Goal: Task Accomplishment & Management: Manage account settings

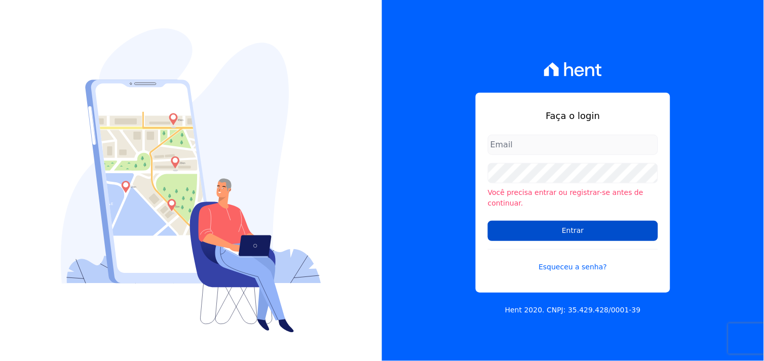
type input "[EMAIL_ADDRESS][DOMAIN_NAME]"
click at [570, 226] on input "Entrar" at bounding box center [573, 231] width 170 height 20
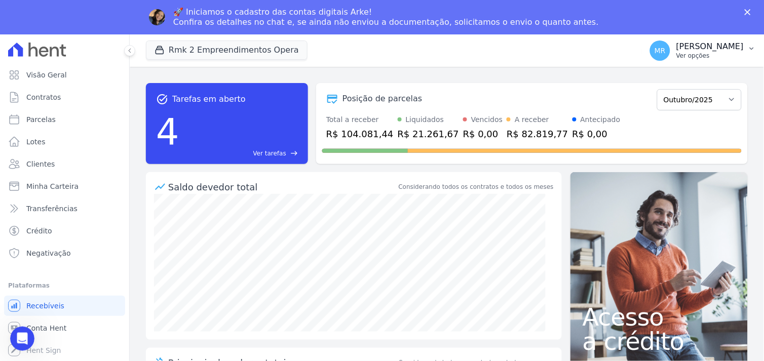
click at [725, 47] on p "[PERSON_NAME]" at bounding box center [709, 47] width 67 height 10
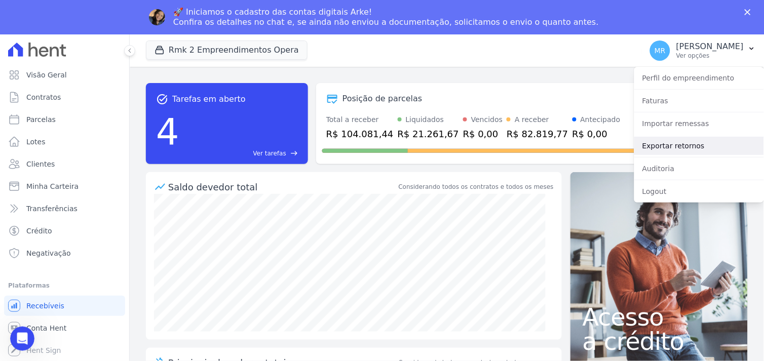
click at [685, 149] on link "Exportar retornos" at bounding box center [699, 146] width 130 height 18
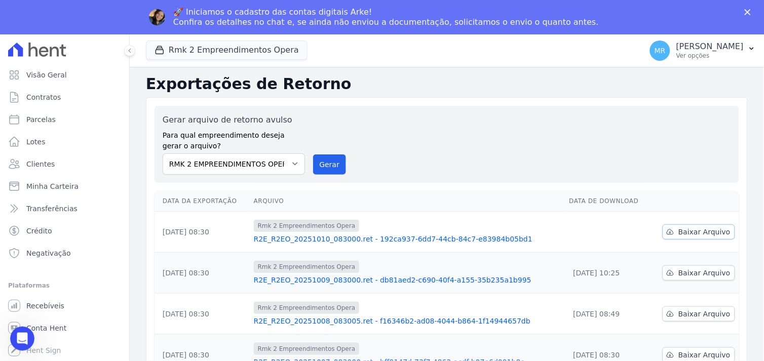
click at [691, 234] on span "Baixar Arquivo" at bounding box center [704, 232] width 52 height 10
click at [424, 153] on div "Gerar arquivo de retorno avulso Para qual empreendimento deseja gerar o arquivo…" at bounding box center [447, 144] width 568 height 61
click at [261, 57] on button "Rmk 2 Empreendimentos Opera" at bounding box center [227, 50] width 162 height 19
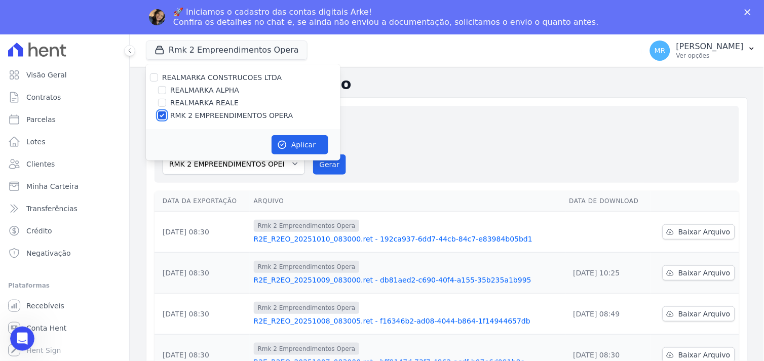
click at [160, 114] on input "RMK 2 EMPREENDIMENTOS OPERA" at bounding box center [162, 115] width 8 height 8
checkbox input "false"
click at [155, 101] on div "REALMARKA REALE" at bounding box center [243, 103] width 195 height 11
click at [161, 102] on input "REALMARKA REALE" at bounding box center [162, 103] width 8 height 8
checkbox input "true"
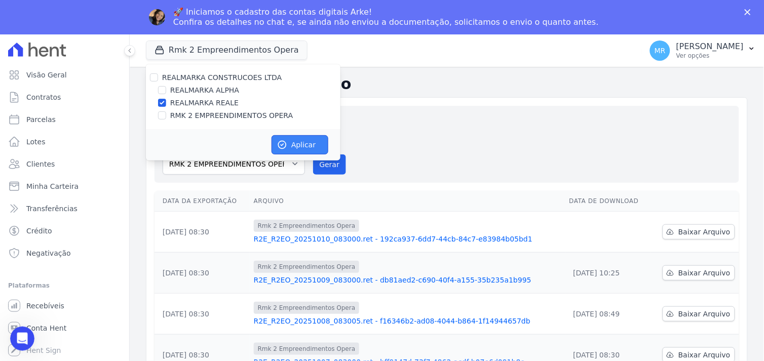
click at [303, 144] on button "Aplicar" at bounding box center [300, 144] width 57 height 19
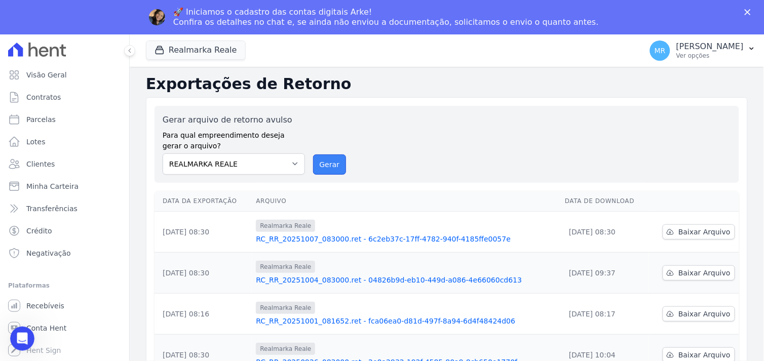
click at [331, 166] on button "Gerar" at bounding box center [329, 165] width 33 height 20
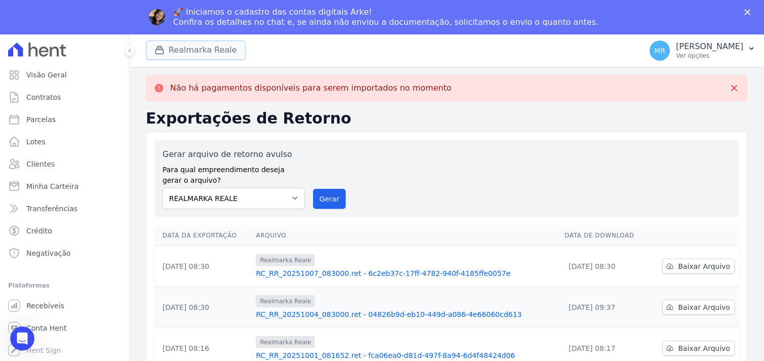
click at [206, 52] on button "Realmarka Reale" at bounding box center [196, 50] width 100 height 19
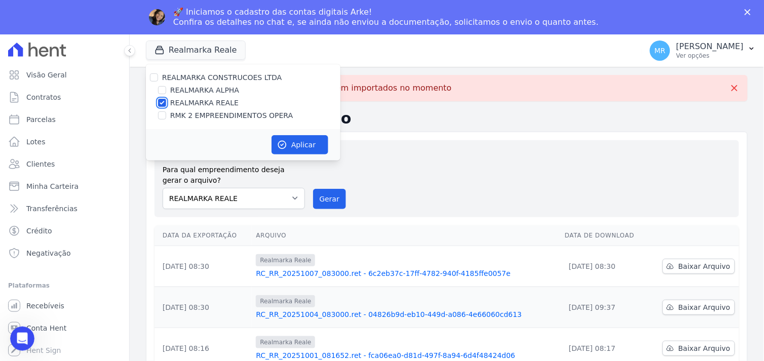
drag, startPoint x: 164, startPoint y: 103, endPoint x: 161, endPoint y: 96, distance: 7.5
click at [163, 102] on input "REALMARKA REALE" at bounding box center [162, 103] width 8 height 8
checkbox input "false"
click at [160, 90] on input "REALMARKA ALPHA" at bounding box center [162, 90] width 8 height 8
checkbox input "true"
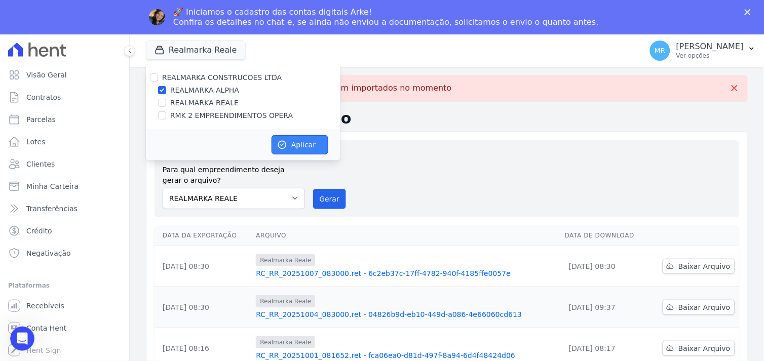
drag, startPoint x: 304, startPoint y: 137, endPoint x: 303, endPoint y: 146, distance: 9.2
click at [304, 139] on button "Aplicar" at bounding box center [300, 144] width 57 height 19
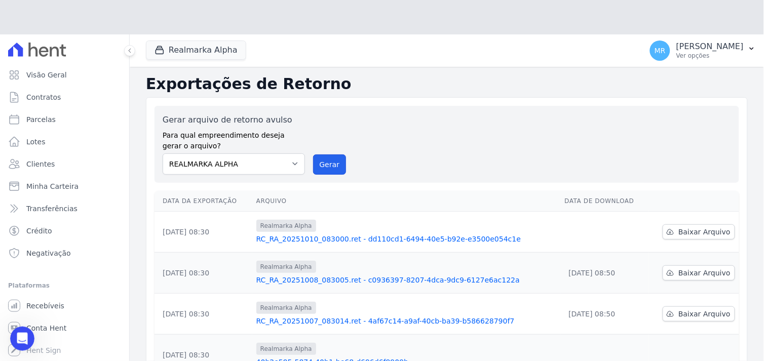
click at [335, 135] on div "Gerar arquivo de retorno avulso Para qual empreendimento deseja gerar o arquivo…" at bounding box center [447, 144] width 568 height 61
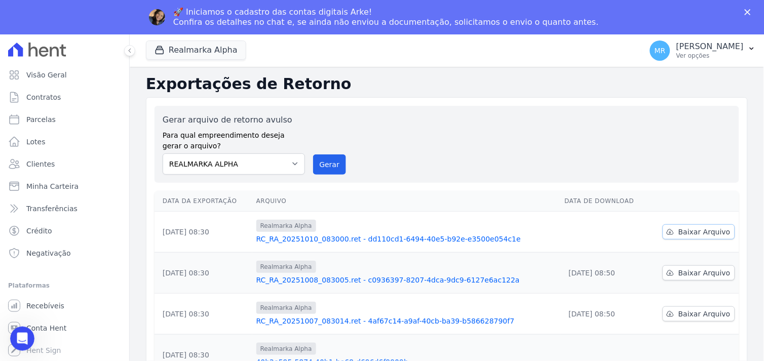
click at [712, 231] on span "Baixar Arquivo" at bounding box center [704, 232] width 52 height 10
click at [327, 166] on button "Gerar" at bounding box center [329, 165] width 33 height 20
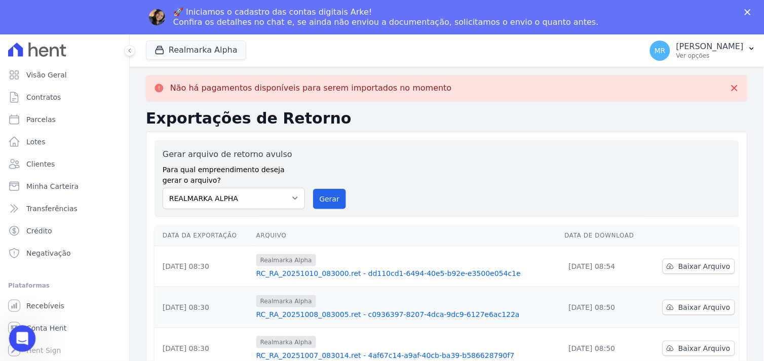
click at [14, 337] on icon "Abertura do Messenger da Intercom" at bounding box center [21, 337] width 17 height 17
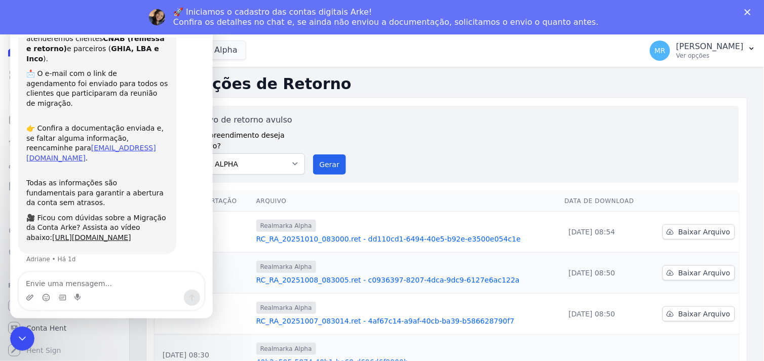
scroll to position [69, 0]
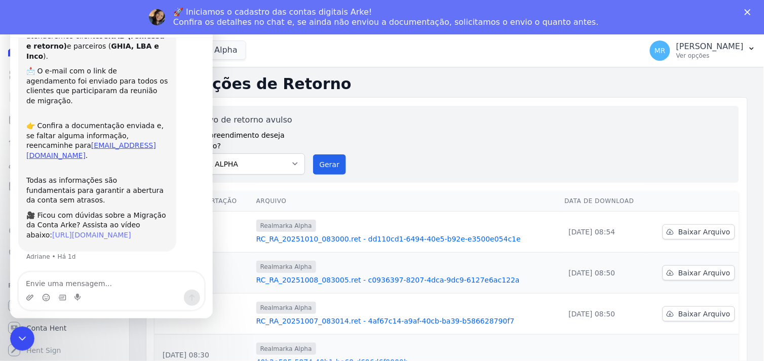
click at [89, 230] on link "[URL][DOMAIN_NAME]" at bounding box center [91, 234] width 79 height 8
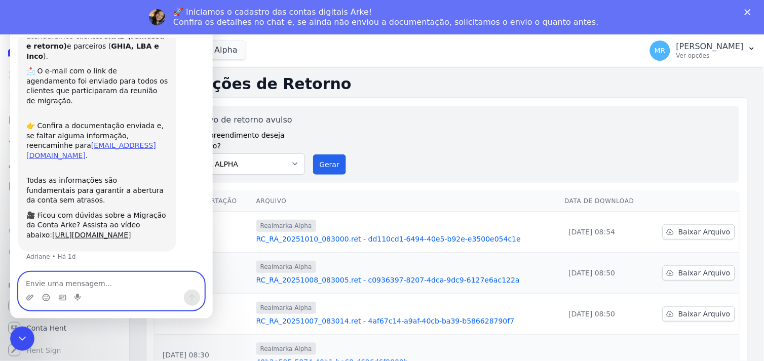
click at [107, 284] on textarea "Envie uma mensagem..." at bounding box center [110, 280] width 185 height 17
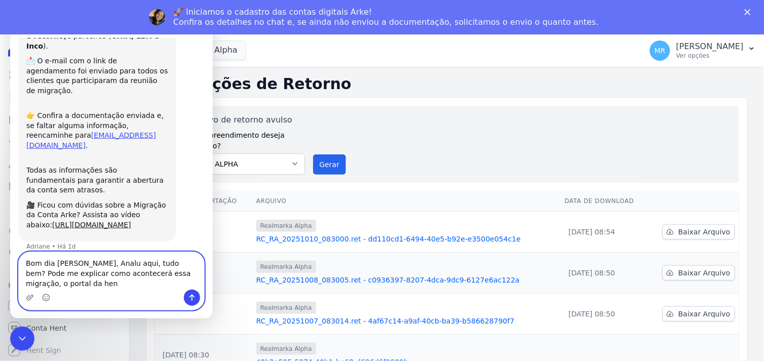
scroll to position [89, 0]
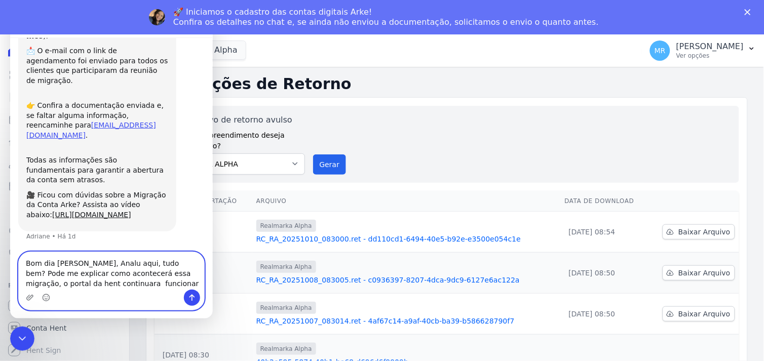
type textarea "Bom dia [PERSON_NAME], Analu aqui, tudo bem? Pode me explicar como acontecerá e…"
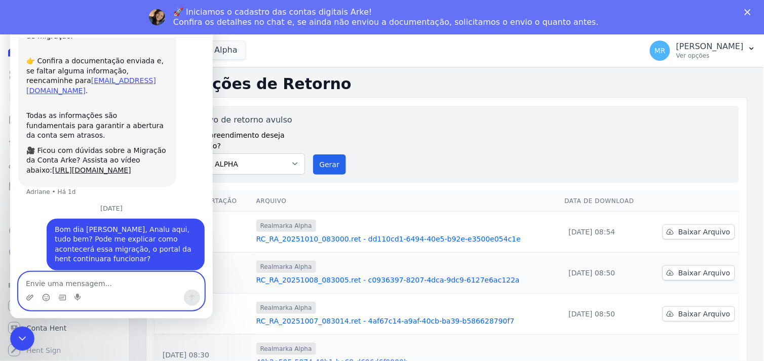
scroll to position [143, 0]
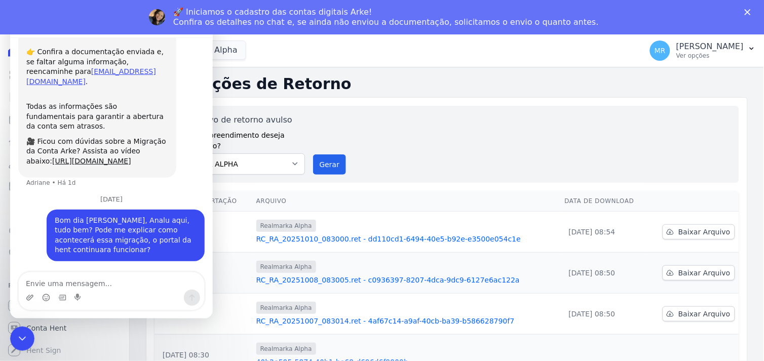
click at [429, 144] on div "Gerar arquivo de retorno avulso Para qual empreendimento deseja gerar o arquivo…" at bounding box center [447, 144] width 568 height 61
click at [499, 76] on h2 "Exportações de Retorno" at bounding box center [447, 84] width 602 height 18
click at [19, 339] on icon "Encerramento do Messenger da Intercom" at bounding box center [21, 337] width 12 height 12
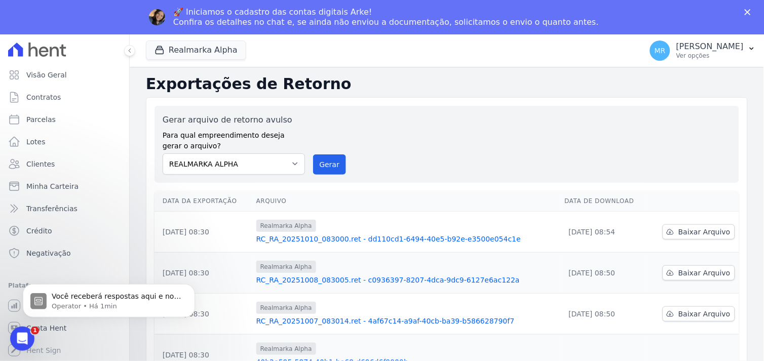
scroll to position [285, 0]
click at [31, 120] on span "Parcelas" at bounding box center [40, 119] width 29 height 10
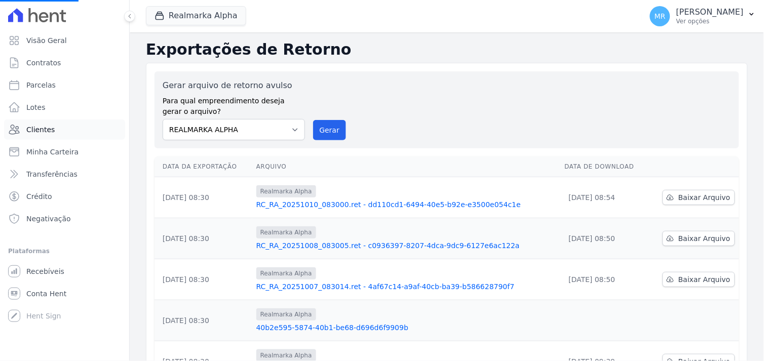
select select
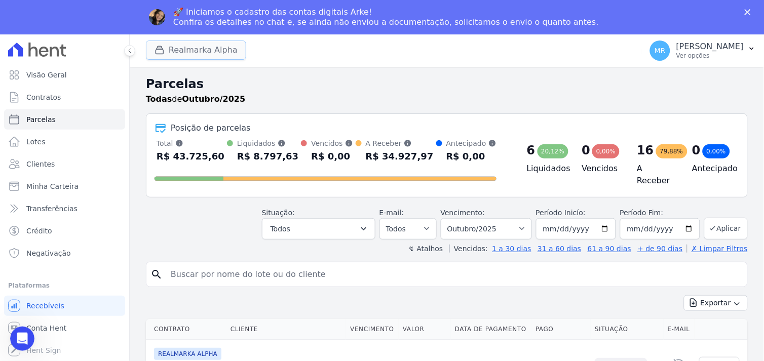
click at [193, 47] on button "Realmarka Alpha" at bounding box center [196, 50] width 100 height 19
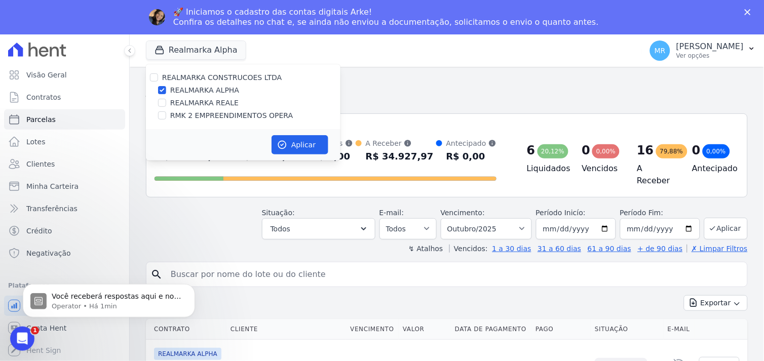
click at [160, 110] on div at bounding box center [162, 115] width 8 height 10
drag, startPoint x: 160, startPoint y: 100, endPoint x: 161, endPoint y: 119, distance: 18.8
click at [160, 100] on input "REALMARKA REALE" at bounding box center [162, 103] width 8 height 8
checkbox input "true"
click at [161, 119] on input "RMK 2 EMPREENDIMENTOS OPERA" at bounding box center [162, 115] width 8 height 8
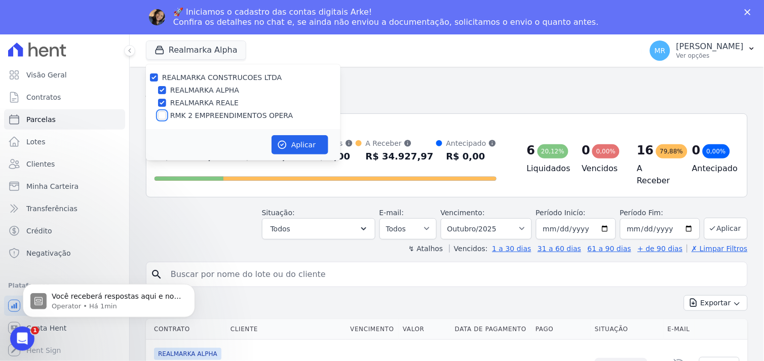
checkbox input "true"
click at [315, 146] on button "Aplicar" at bounding box center [300, 144] width 57 height 19
select select
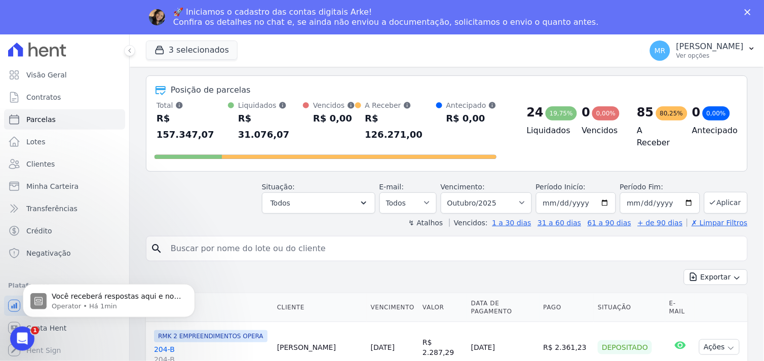
scroll to position [56, 0]
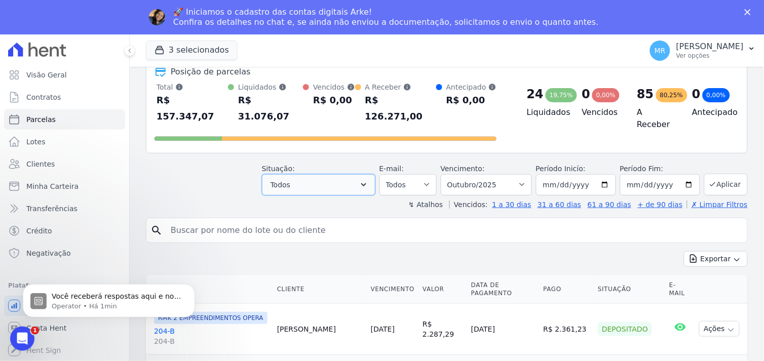
click at [369, 180] on icon "button" at bounding box center [364, 185] width 10 height 10
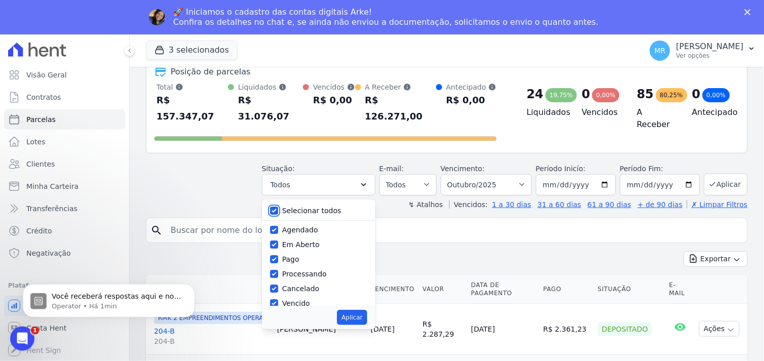
click at [278, 207] on input "Selecionar todos" at bounding box center [274, 211] width 8 height 8
checkbox input "false"
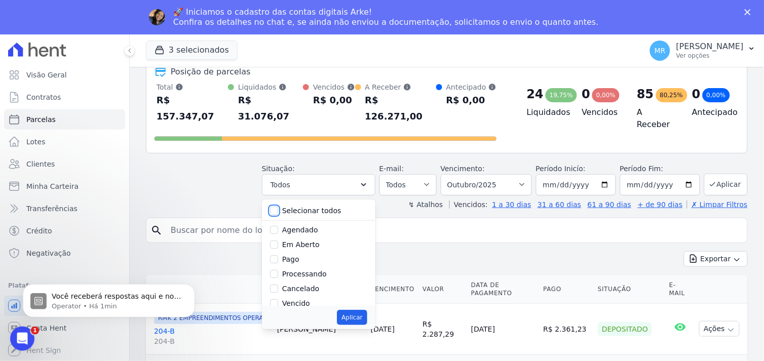
checkbox input "false"
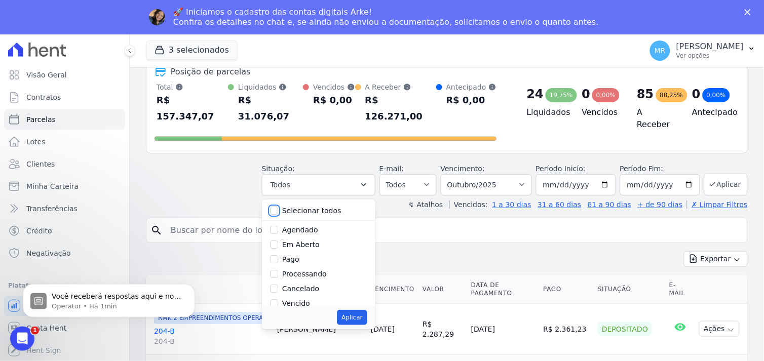
checkbox input "false"
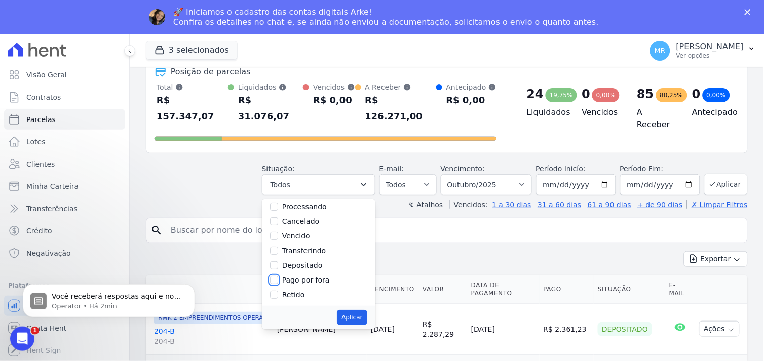
click at [278, 276] on input "Pago por fora" at bounding box center [274, 280] width 8 height 8
checkbox input "true"
click at [278, 261] on input "Depositado" at bounding box center [274, 265] width 8 height 8
checkbox input "true"
click at [278, 247] on input "Transferindo" at bounding box center [274, 251] width 8 height 8
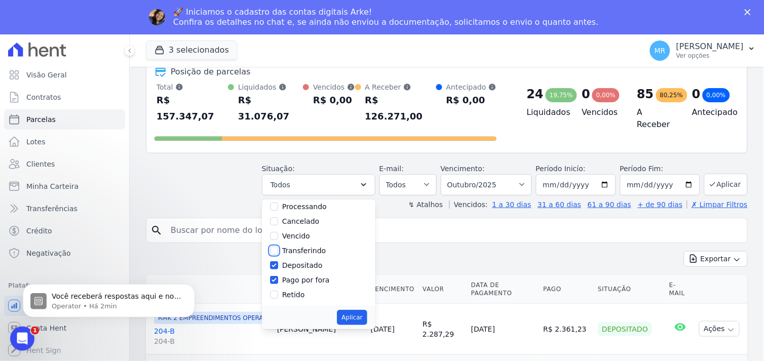
checkbox input "true"
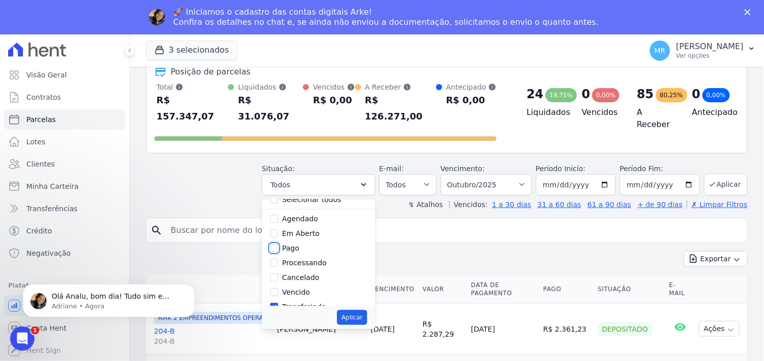
click at [278, 244] on input "Pago" at bounding box center [274, 248] width 8 height 8
checkbox input "true"
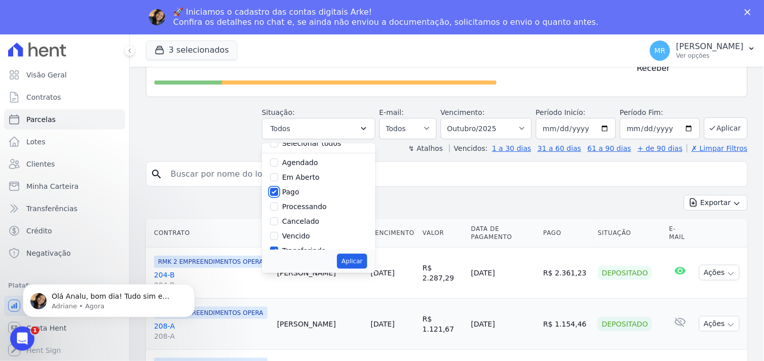
scroll to position [0, 0]
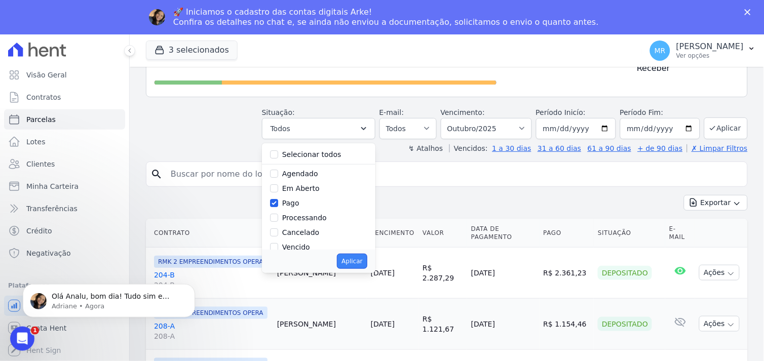
click at [363, 254] on button "Aplicar" at bounding box center [352, 261] width 30 height 15
select select "paid"
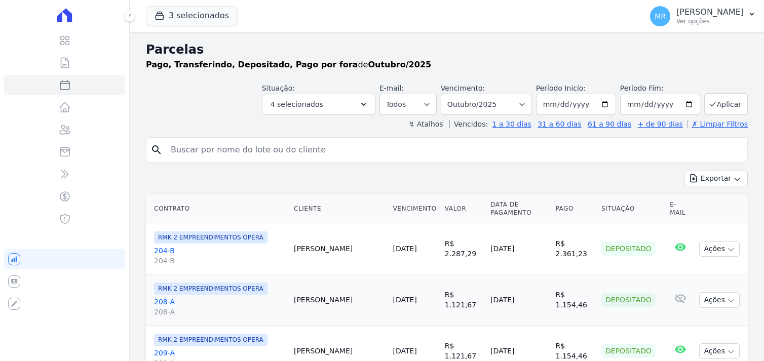
select select
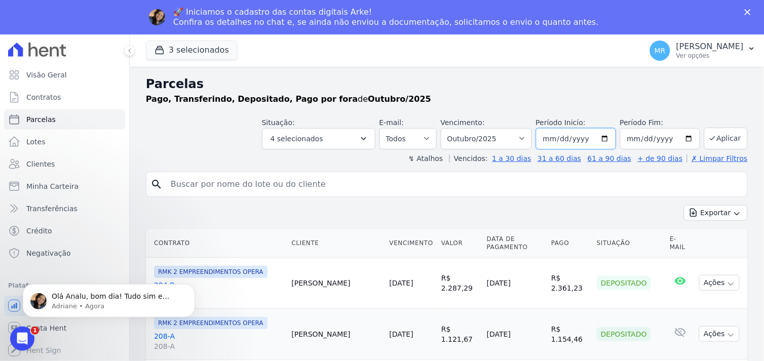
click at [602, 138] on input "[DATE]" at bounding box center [576, 138] width 80 height 21
type input "2025-10-09"
click at [718, 133] on button "Aplicar" at bounding box center [726, 139] width 44 height 22
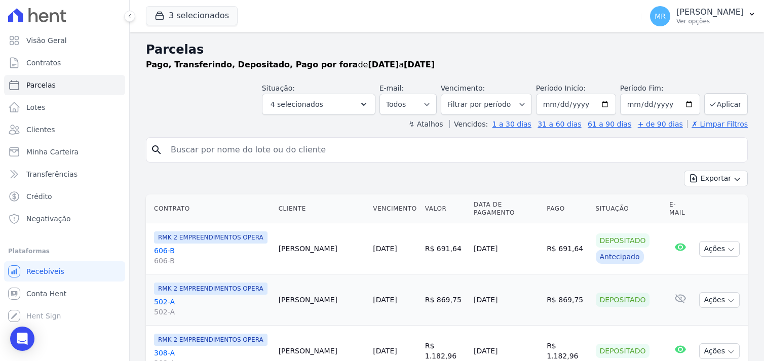
select select
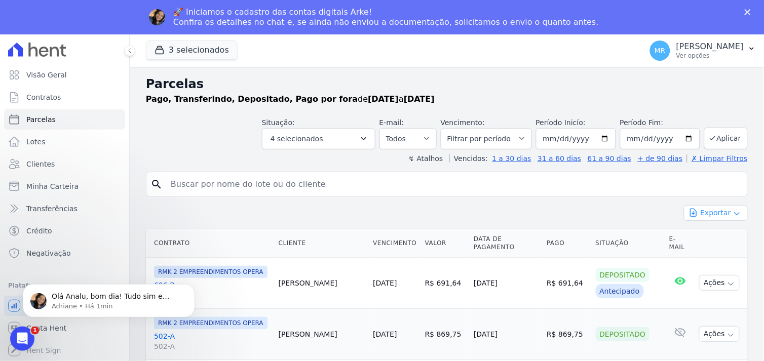
click at [726, 208] on button "Exportar" at bounding box center [716, 213] width 64 height 16
click at [702, 254] on span "Exportar CSV" at bounding box center [715, 254] width 54 height 10
click at [15, 336] on icon "Abertura do Messenger da Intercom" at bounding box center [21, 337] width 17 height 17
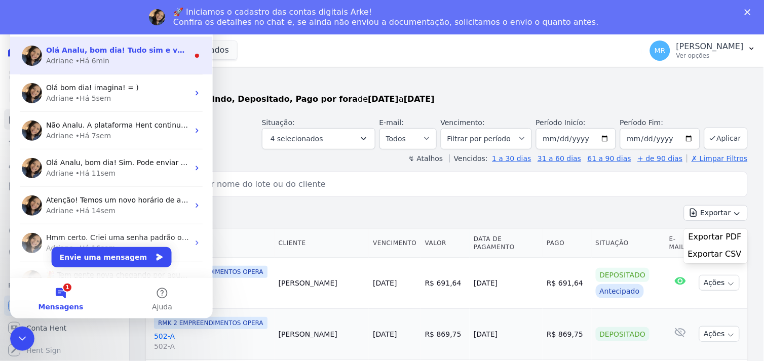
click at [108, 53] on span "Olá Analu, bom dia! Tudo sim e você? Analu, sim. A plataforma Hent continuará o…" at bounding box center [567, 50] width 1042 height 8
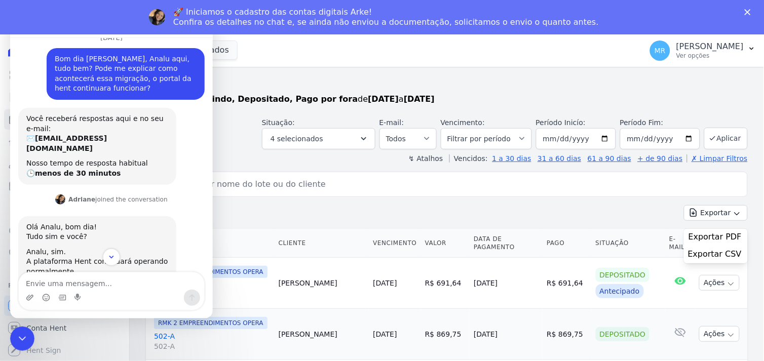
scroll to position [356, 0]
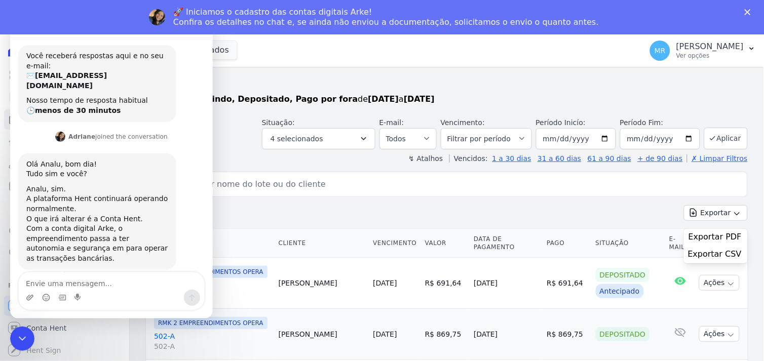
click at [66, 280] on textarea "Envie uma mensagem..." at bounding box center [110, 280] width 185 height 17
type textarea "tudo bem tbm"
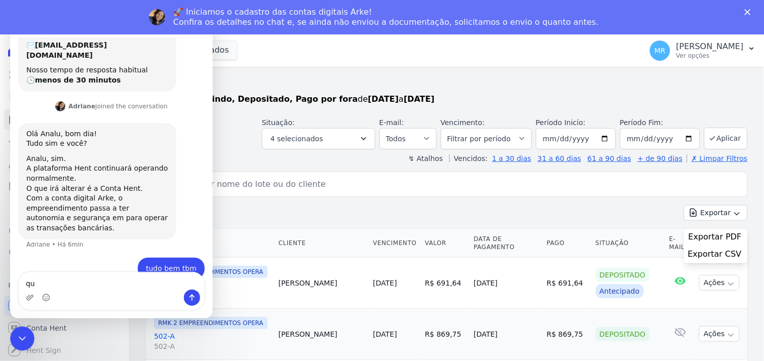
scroll to position [385, 0]
type textarea "qual documentação preciso enviar?"
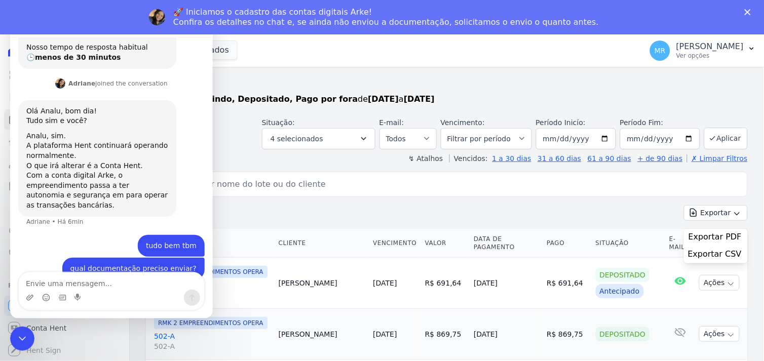
scroll to position [408, 0]
click at [302, 62] on div "3 selecionados REALMARKA CONSTRUCOES LTDA REALMARKA ALPHA REALMARKA REALE RMK 2…" at bounding box center [392, 50] width 492 height 33
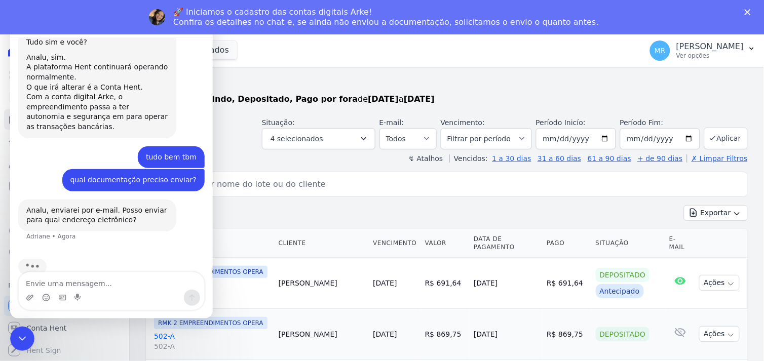
scroll to position [449, 0]
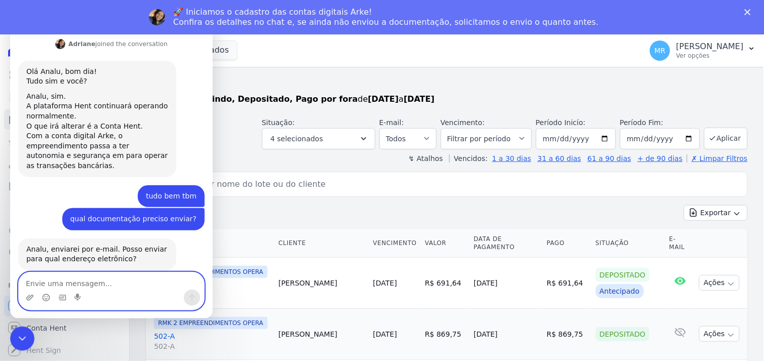
click at [69, 277] on textarea "Envie uma mensagem..." at bounding box center [110, 280] width 185 height 17
type textarea "financeiro@realmarka.com.br"
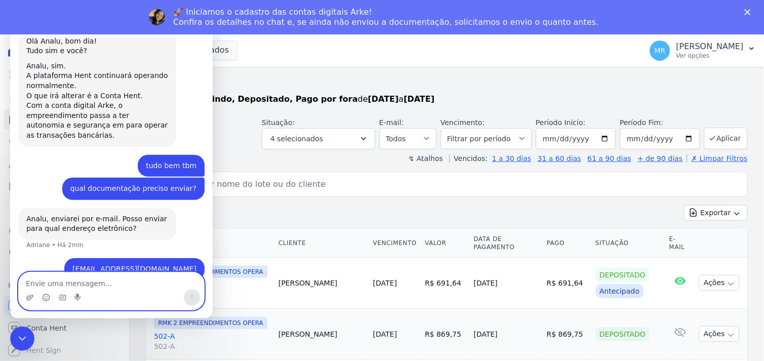
scroll to position [479, 0]
